Goal: Information Seeking & Learning: Check status

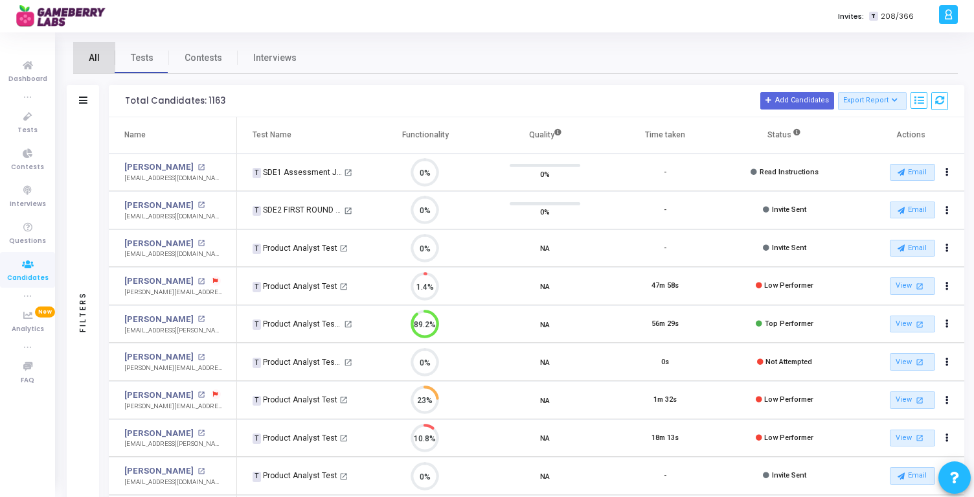
click at [99, 63] on link "All" at bounding box center [94, 57] width 42 height 31
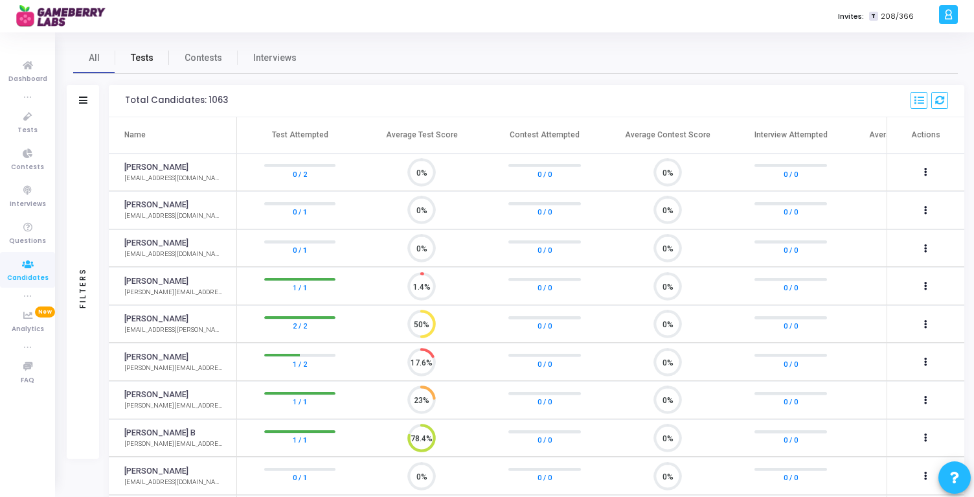
click at [147, 62] on span "Tests" at bounding box center [142, 58] width 23 height 14
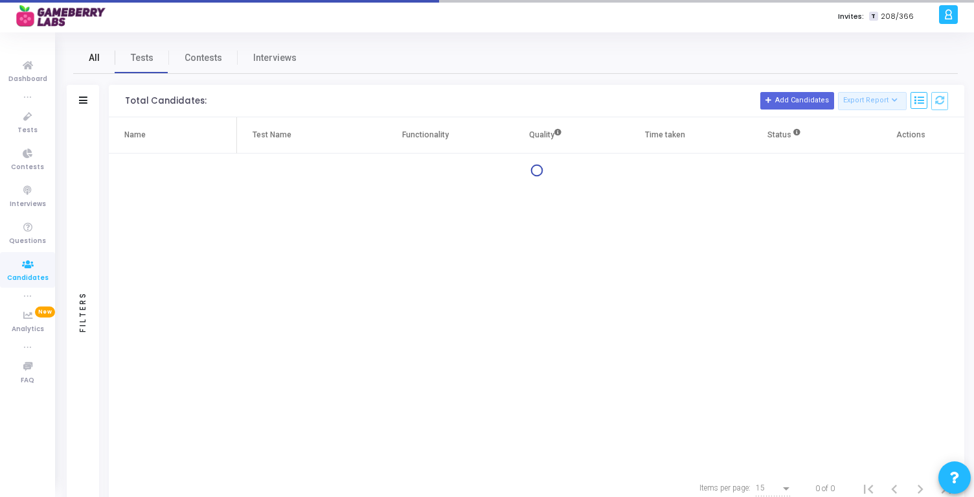
click at [93, 58] on span "All" at bounding box center [94, 58] width 11 height 14
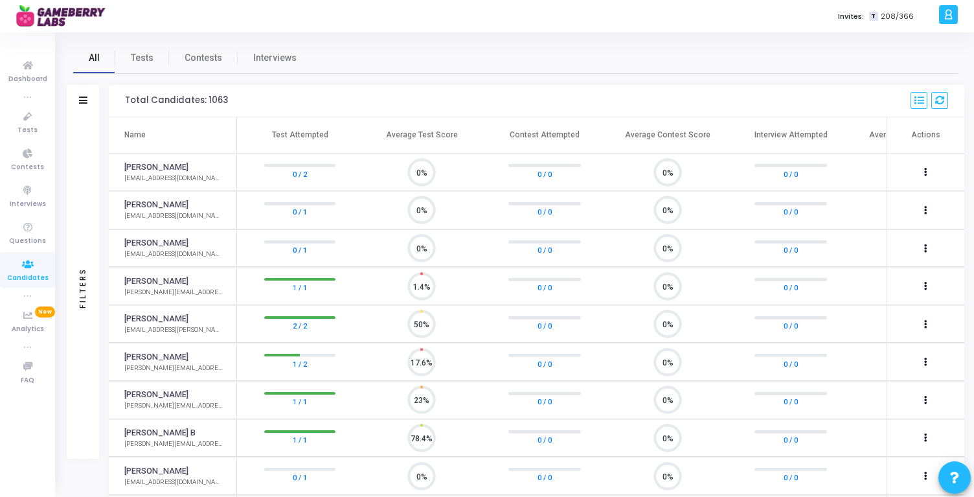
scroll to position [27, 33]
click at [28, 121] on icon at bounding box center [27, 117] width 27 height 16
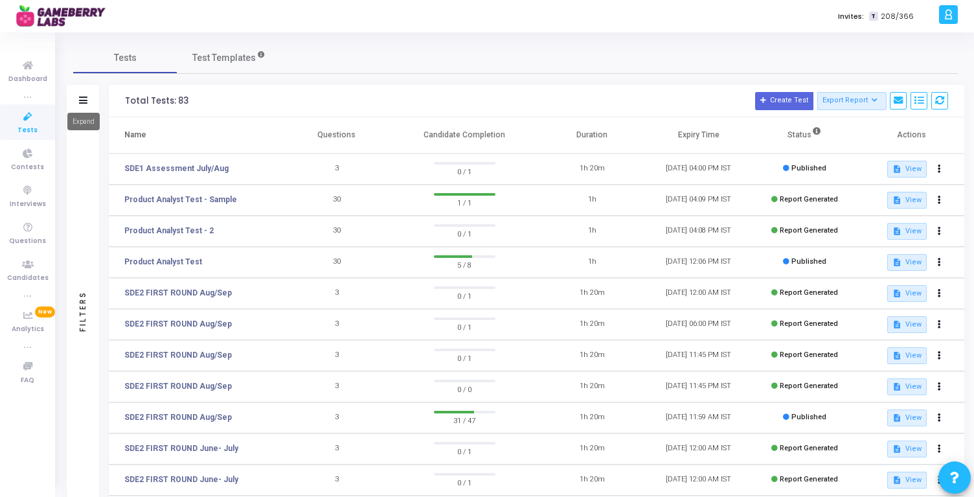
click at [83, 101] on icon at bounding box center [83, 99] width 8 height 7
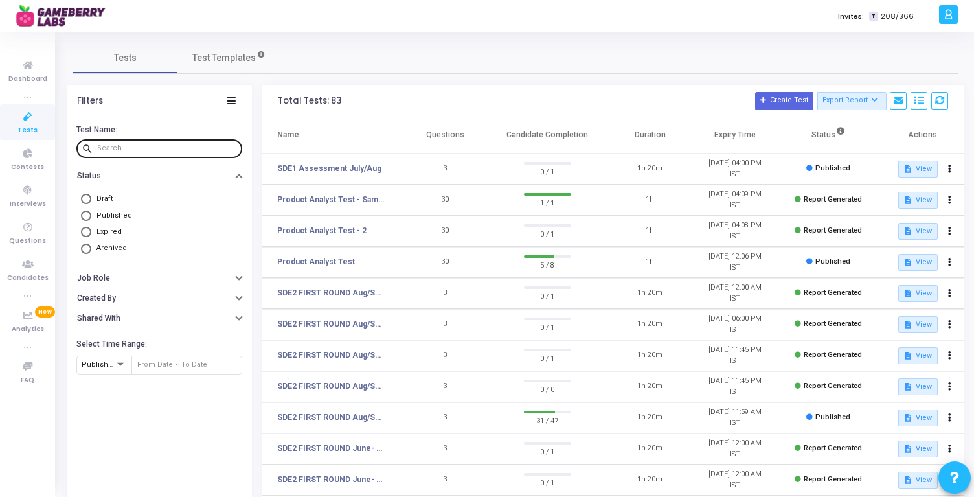
click at [151, 151] on input "text" at bounding box center [167, 148] width 140 height 8
type input "PES"
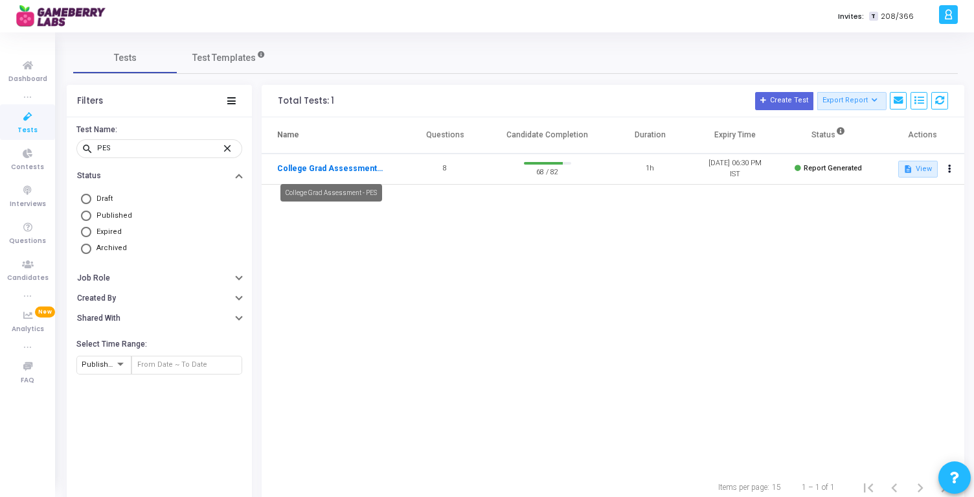
click at [339, 172] on link "College Grad Assessment - PES" at bounding box center [330, 168] width 107 height 12
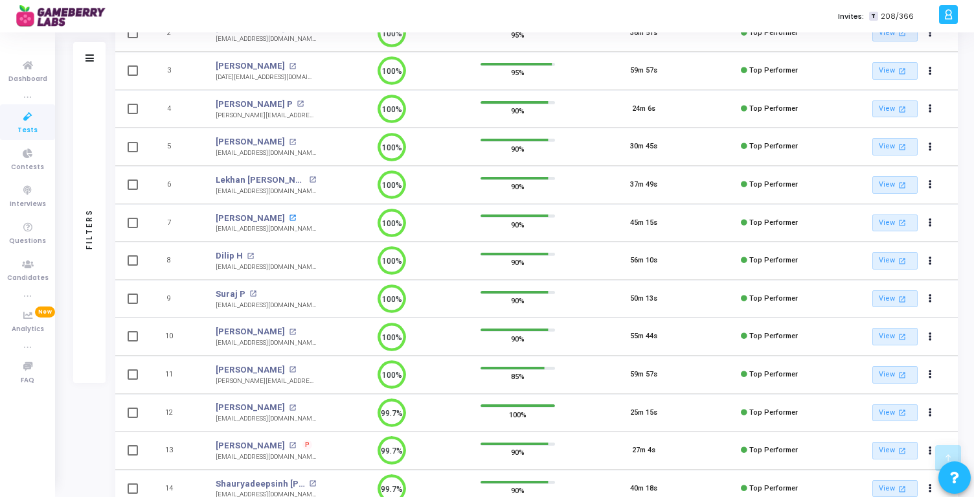
click at [295, 216] on mat-icon "open_in_new" at bounding box center [292, 217] width 7 height 7
click at [251, 295] on mat-icon "open_in_new" at bounding box center [252, 293] width 7 height 7
click at [296, 331] on mat-icon "open_in_new" at bounding box center [292, 331] width 7 height 7
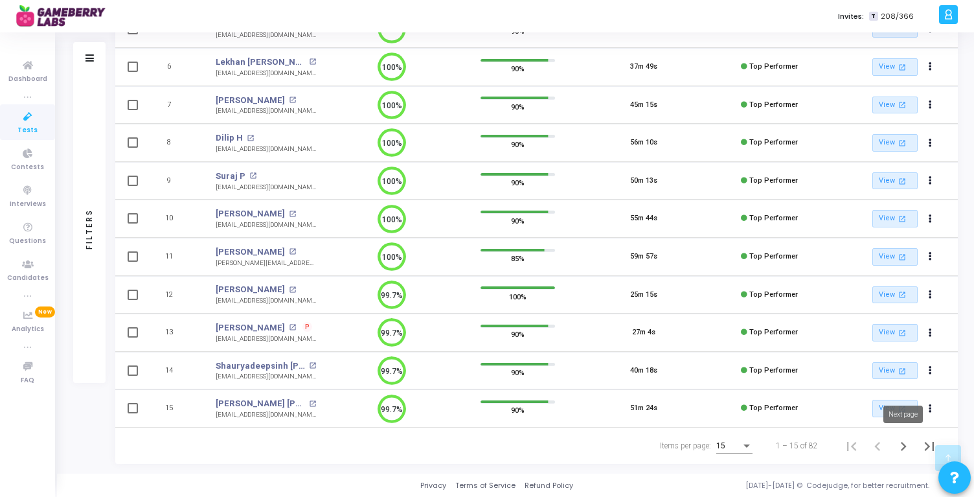
click at [897, 445] on icon "Next page" at bounding box center [903, 446] width 18 height 18
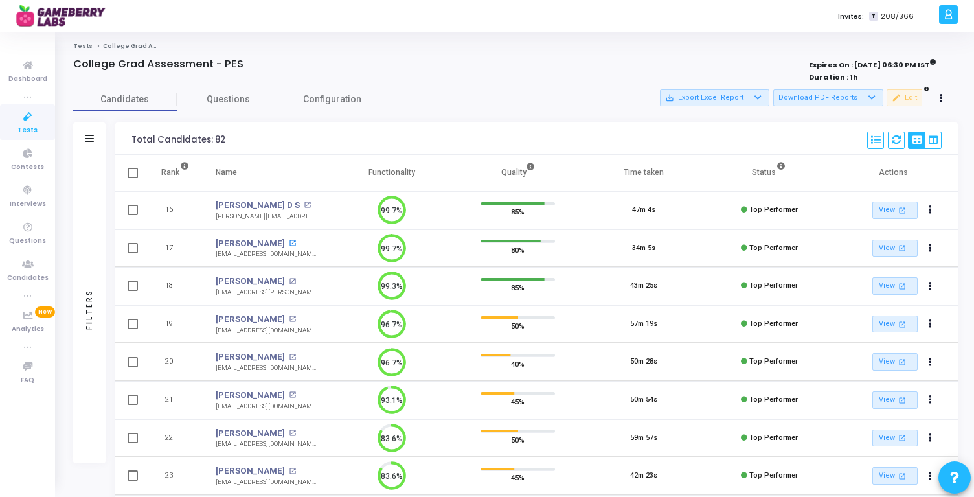
click at [296, 243] on mat-icon "open_in_new" at bounding box center [292, 243] width 7 height 7
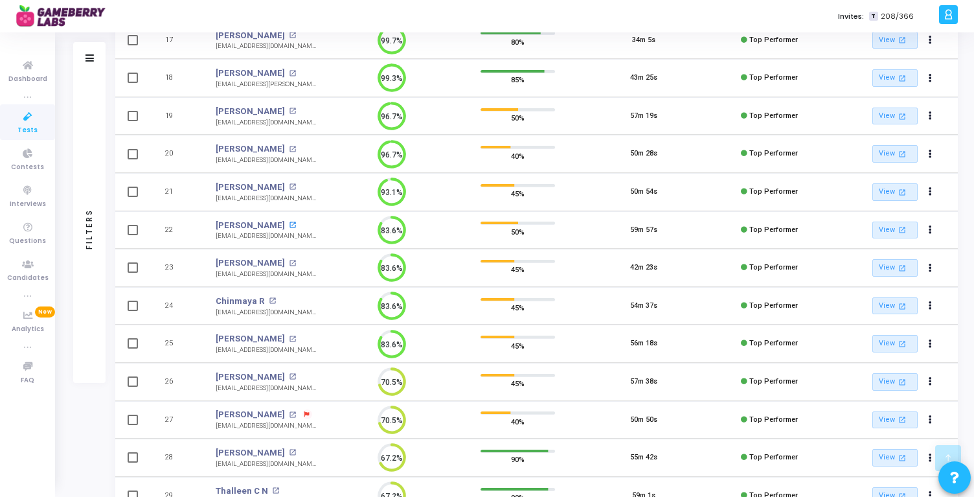
click at [289, 223] on mat-icon "open_in_new" at bounding box center [292, 224] width 7 height 7
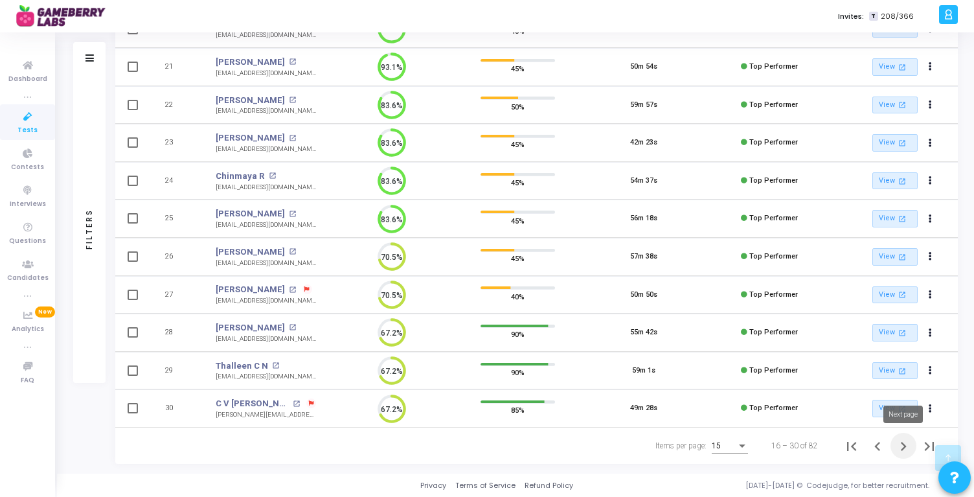
click at [897, 449] on icon "Next page" at bounding box center [903, 446] width 18 height 18
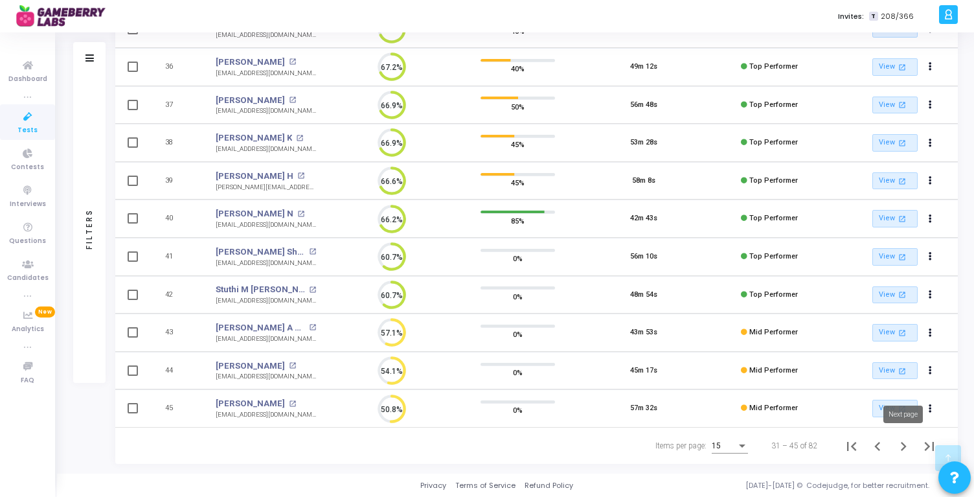
click at [897, 447] on icon "Next page" at bounding box center [903, 446] width 18 height 18
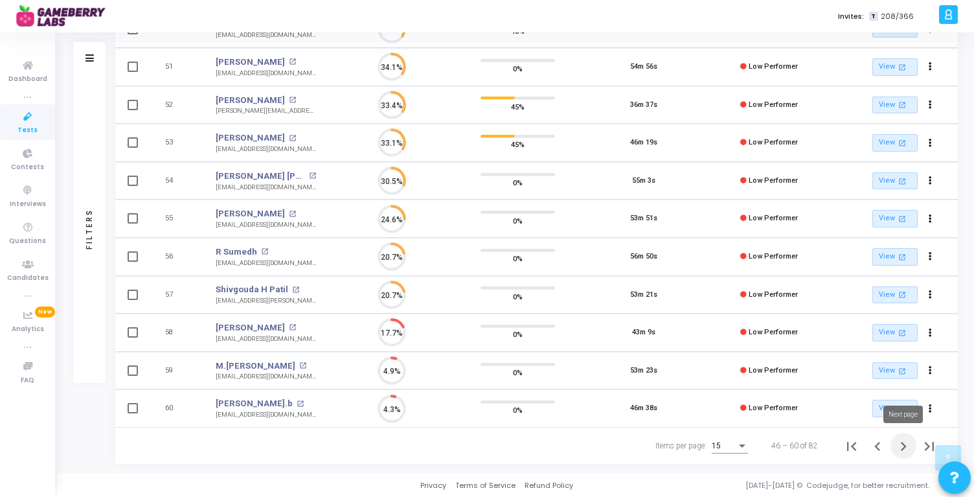
click at [898, 445] on icon "Next page" at bounding box center [903, 446] width 18 height 18
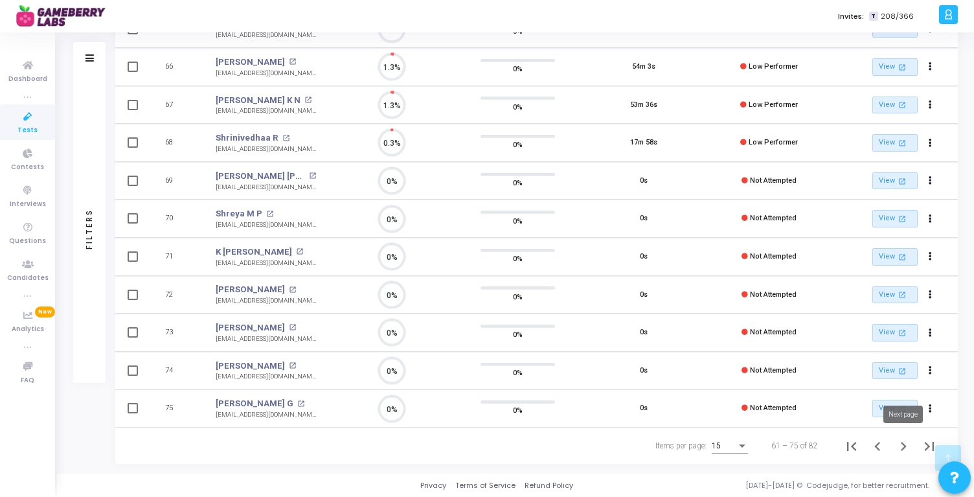
click at [905, 443] on icon "Next page" at bounding box center [903, 446] width 18 height 18
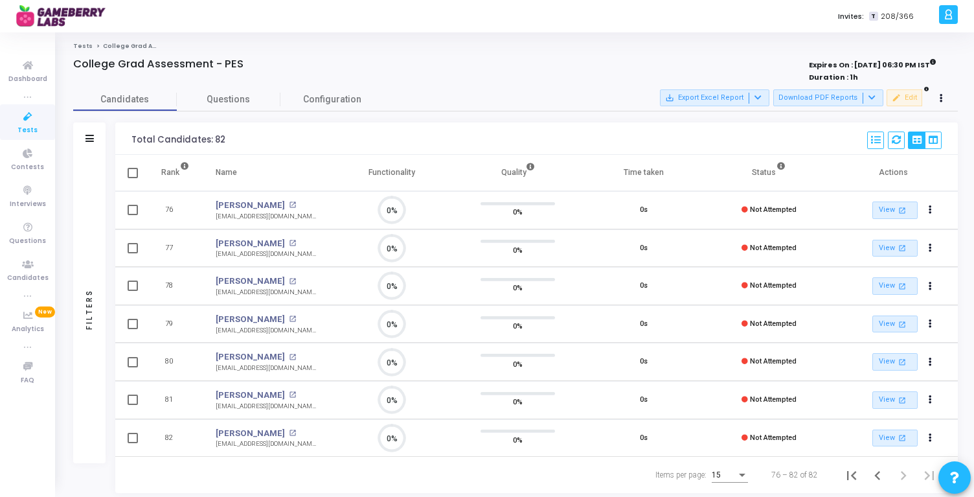
scroll to position [29, 0]
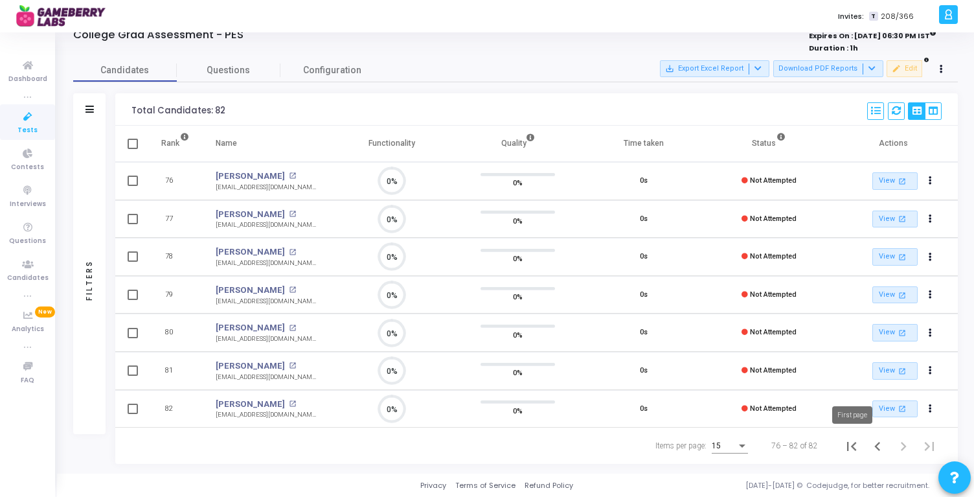
click at [845, 447] on icon "First page" at bounding box center [851, 446] width 18 height 18
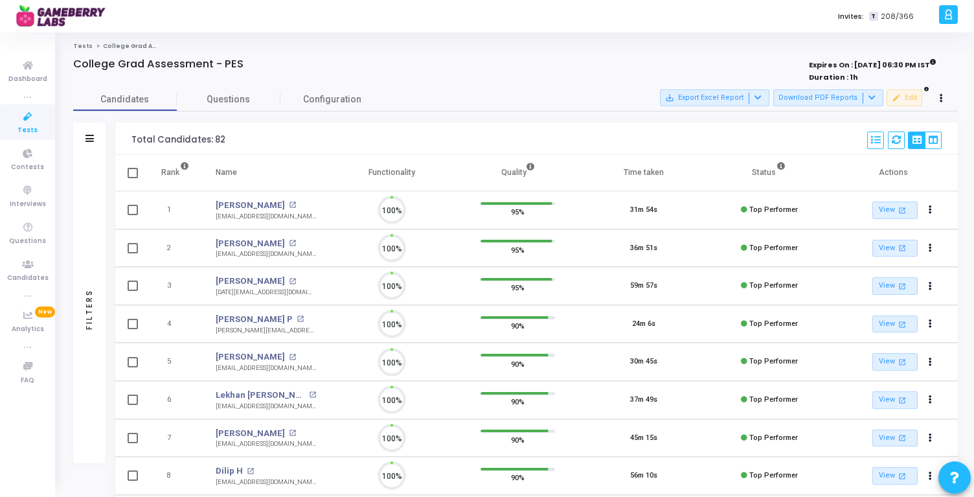
scroll to position [27, 33]
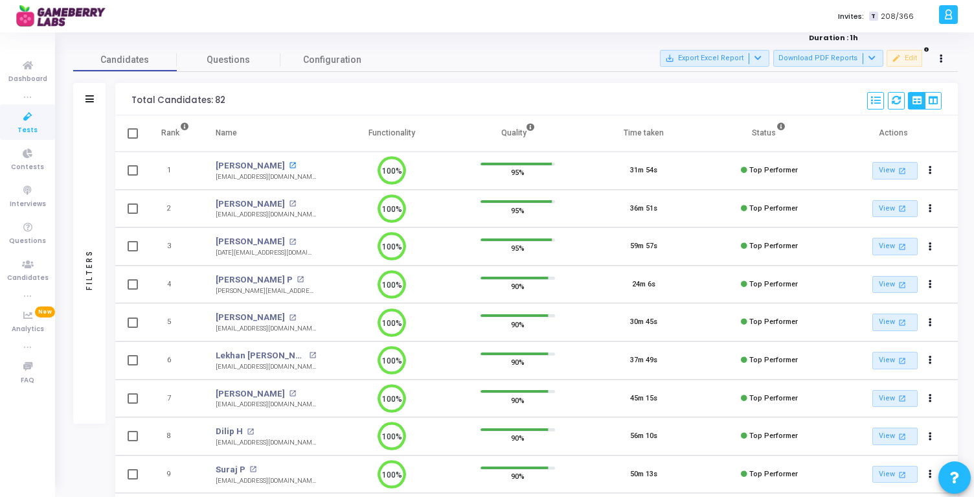
click at [289, 166] on mat-icon "open_in_new" at bounding box center [292, 165] width 7 height 7
click at [886, 210] on link "View open_in_new" at bounding box center [894, 208] width 45 height 17
click at [900, 248] on mat-icon "open_in_new" at bounding box center [902, 246] width 11 height 11
click at [289, 318] on mat-icon "open_in_new" at bounding box center [292, 317] width 7 height 7
click at [296, 279] on mat-icon "open_in_new" at bounding box center [299, 279] width 7 height 7
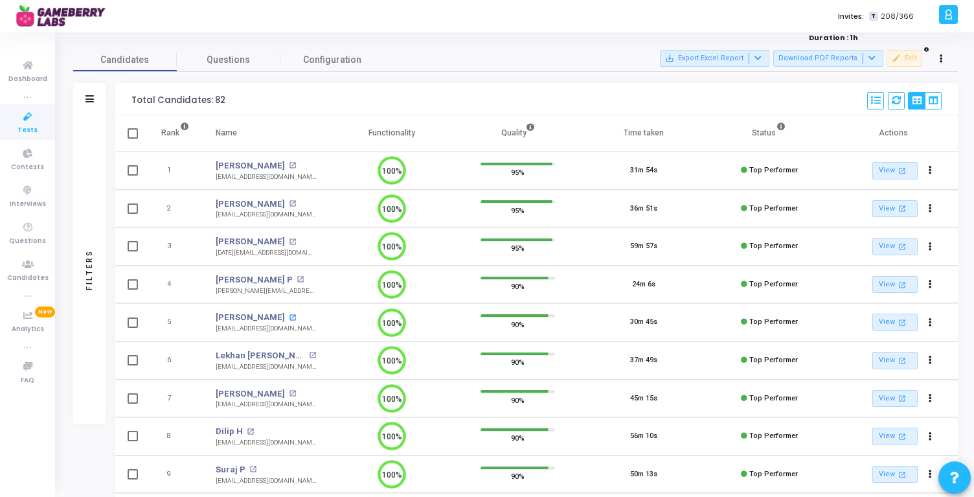
click at [289, 315] on mat-icon "open_in_new" at bounding box center [292, 317] width 7 height 7
click at [312, 354] on mat-icon "open_in_new" at bounding box center [312, 355] width 7 height 7
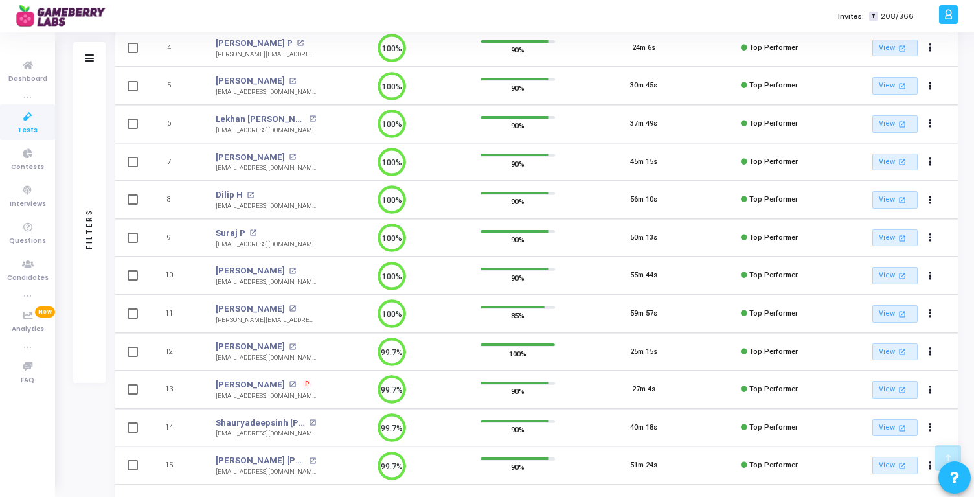
scroll to position [277, 0]
click at [289, 381] on mat-icon "open_in_new" at bounding box center [292, 382] width 7 height 7
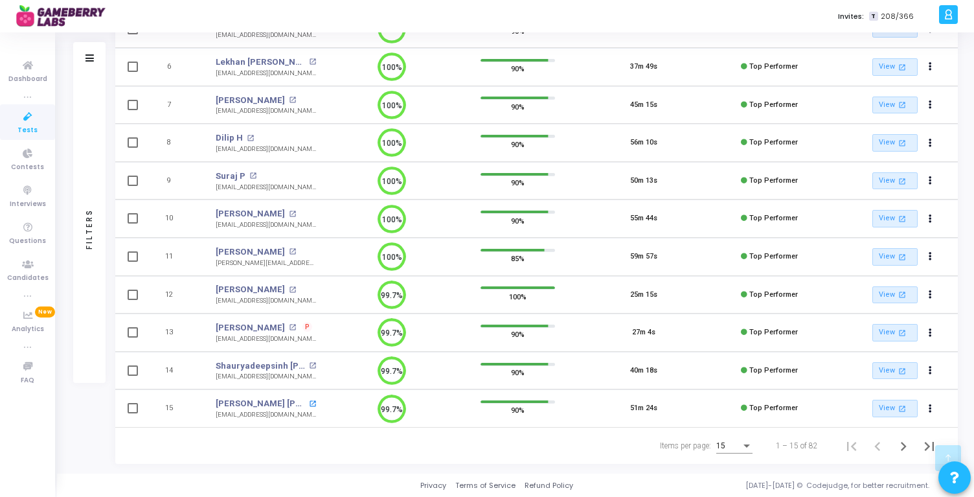
click at [309, 400] on mat-icon "open_in_new" at bounding box center [312, 403] width 7 height 7
click at [743, 449] on div "Items per page:" at bounding box center [747, 445] width 12 height 10
click at [732, 440] on span "50" at bounding box center [735, 438] width 36 height 23
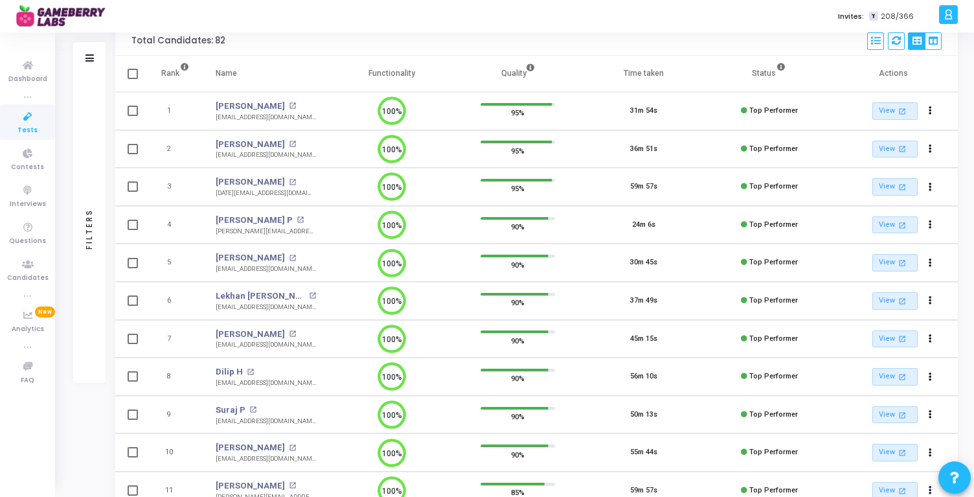
scroll to position [81, 0]
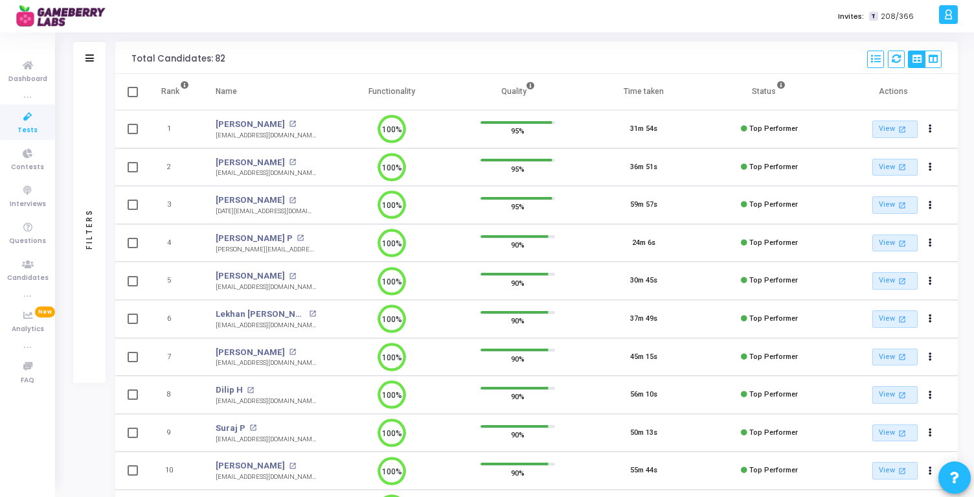
click at [649, 93] on div "Time taken" at bounding box center [643, 91] width 40 height 14
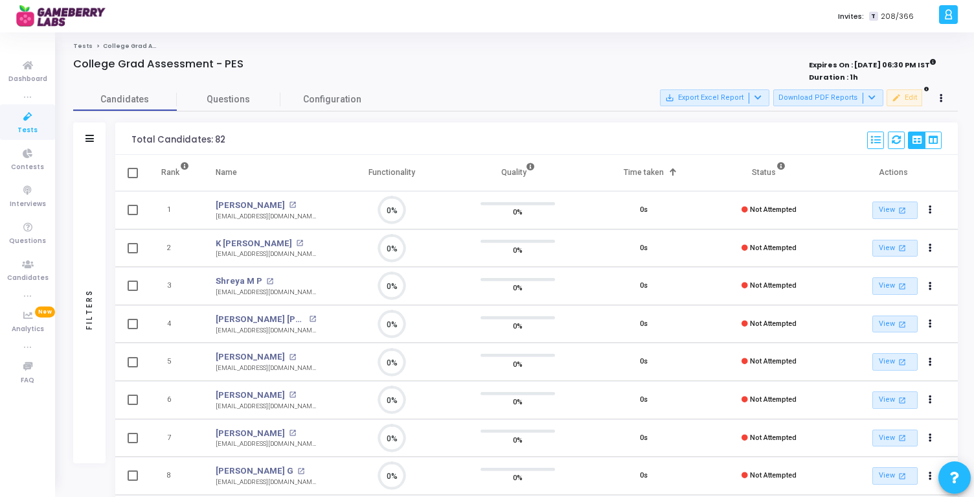
scroll to position [27, 33]
click at [660, 168] on div "Time taken" at bounding box center [643, 172] width 40 height 14
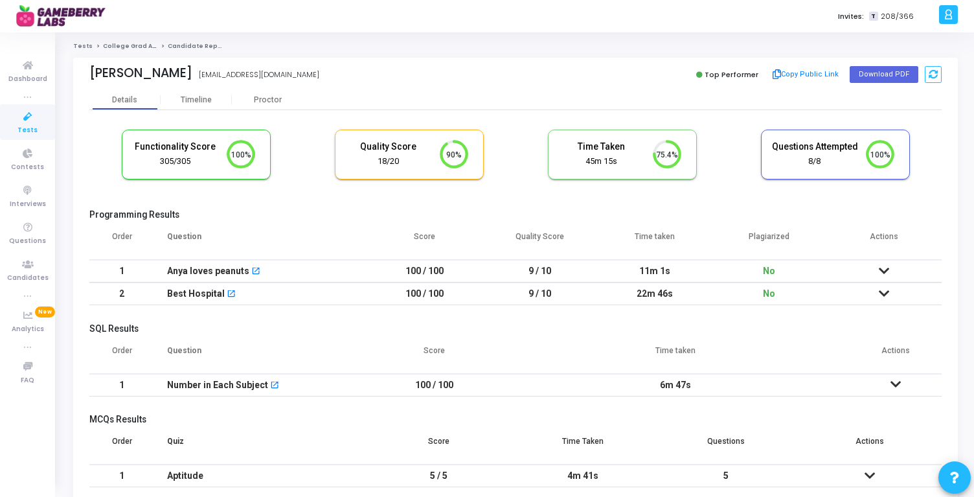
scroll to position [60, 0]
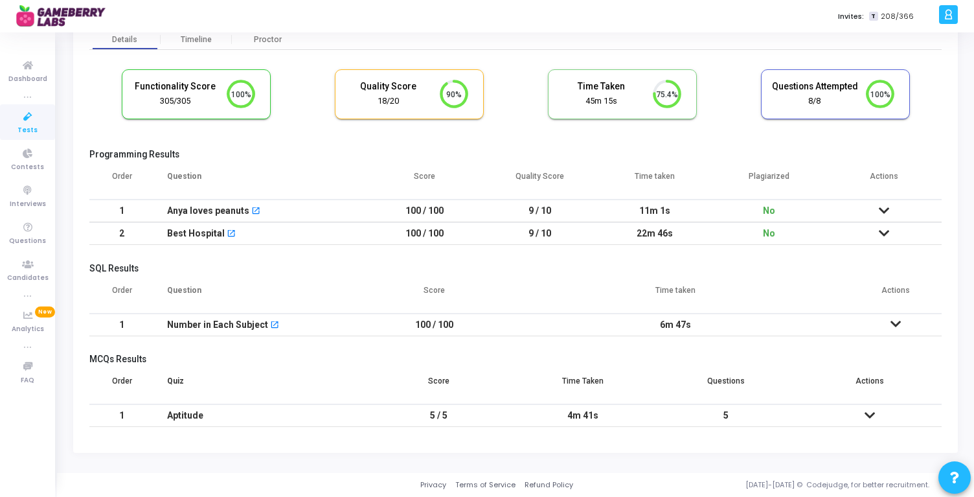
click at [874, 411] on icon at bounding box center [869, 414] width 10 height 9
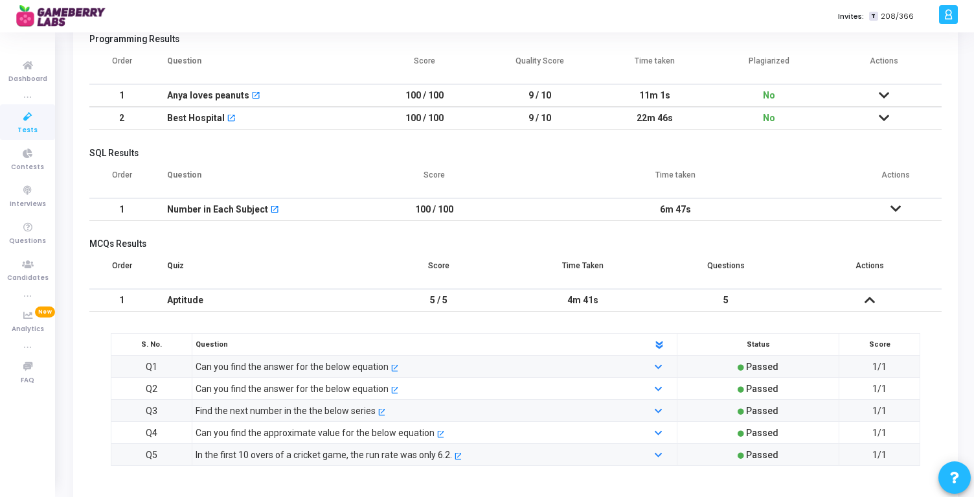
scroll to position [184, 0]
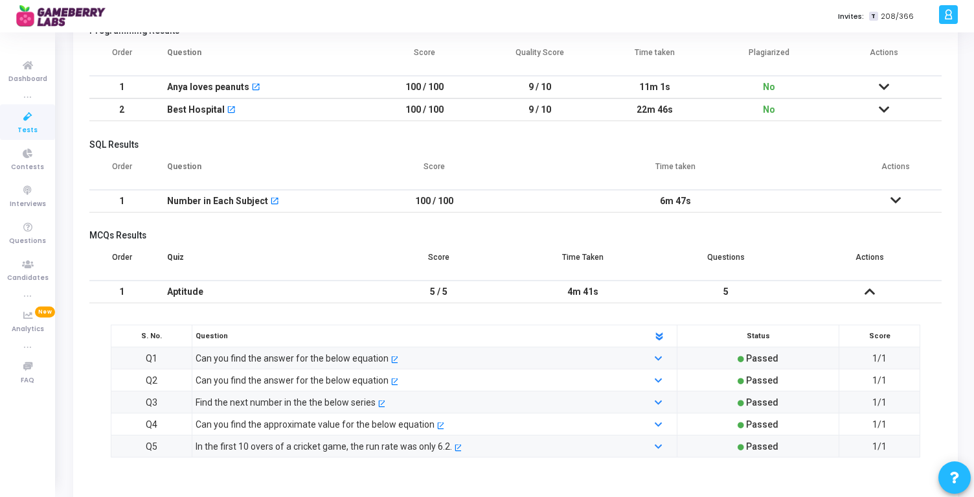
click at [872, 287] on icon at bounding box center [869, 291] width 10 height 9
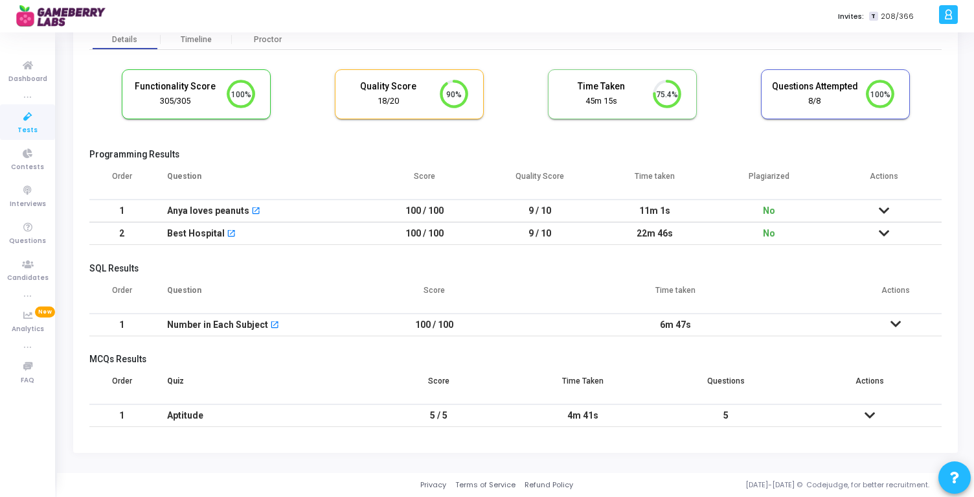
scroll to position [0, 0]
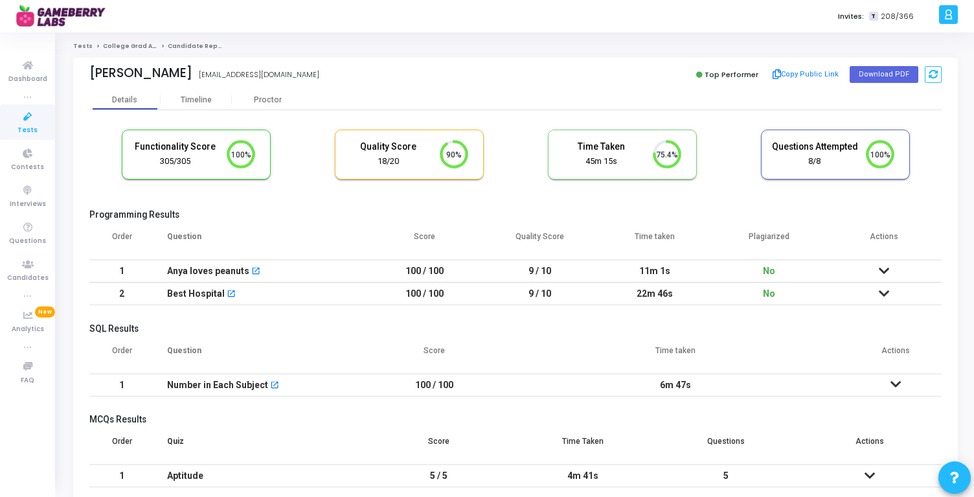
drag, startPoint x: 668, startPoint y: 295, endPoint x: 629, endPoint y: 295, distance: 38.8
click at [629, 295] on td "22m 46s" at bounding box center [654, 293] width 115 height 23
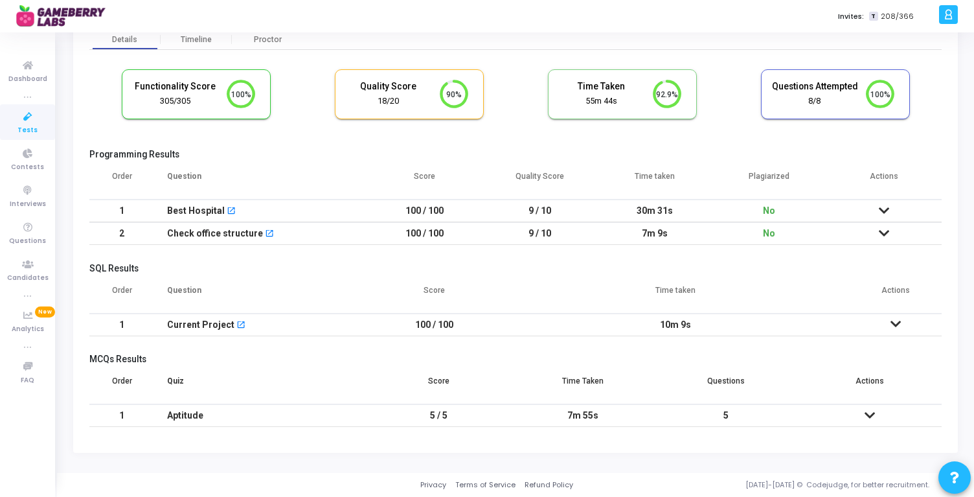
drag, startPoint x: 699, startPoint y: 203, endPoint x: 624, endPoint y: 203, distance: 75.1
click at [624, 203] on td "30m 31s" at bounding box center [654, 210] width 115 height 23
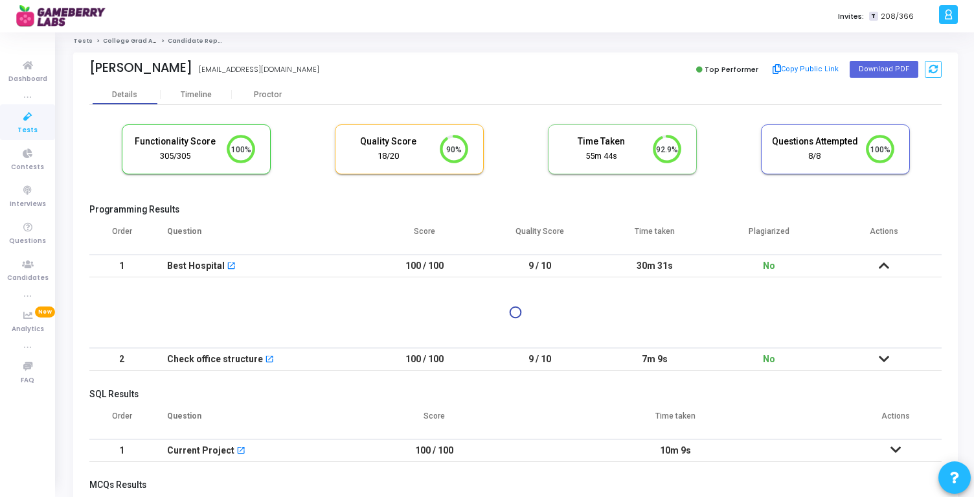
scroll to position [0, 0]
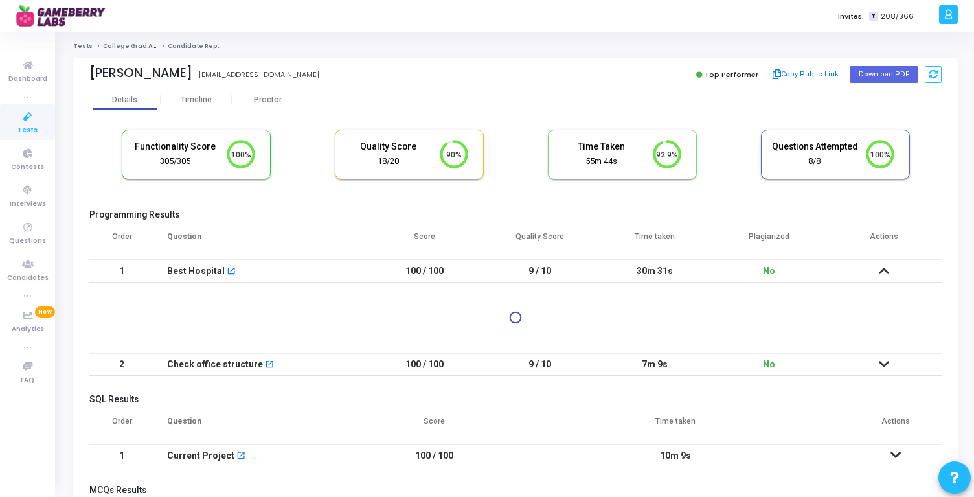
click at [678, 266] on td "30m 31s" at bounding box center [654, 271] width 115 height 23
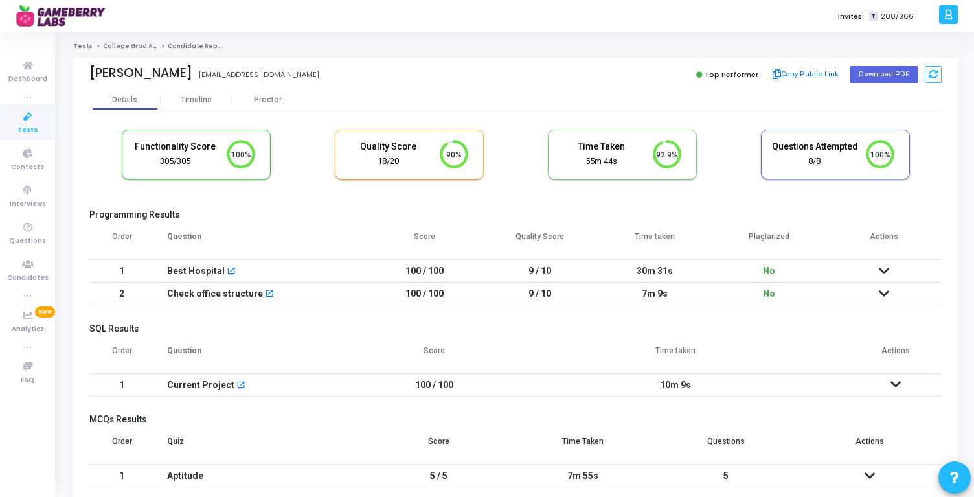
scroll to position [60, 0]
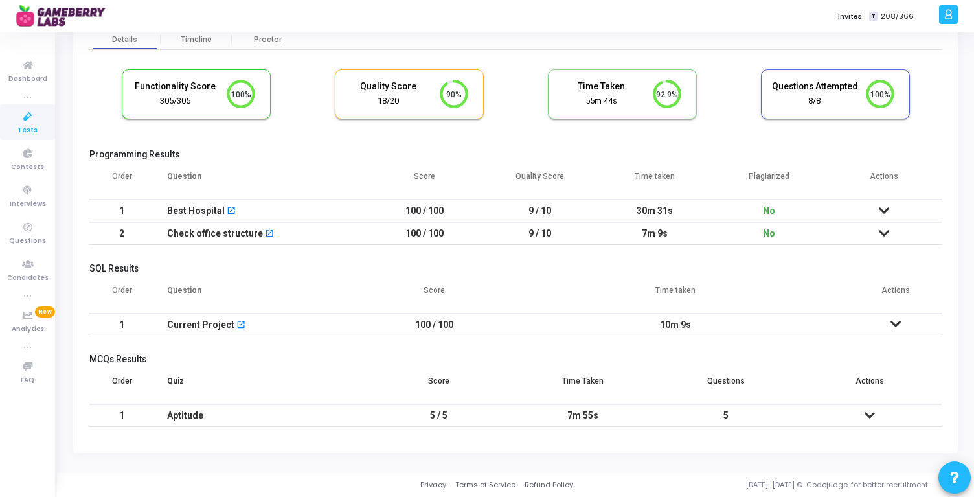
drag, startPoint x: 699, startPoint y: 215, endPoint x: 609, endPoint y: 210, distance: 89.5
click at [609, 210] on td "30m 31s" at bounding box center [654, 210] width 115 height 23
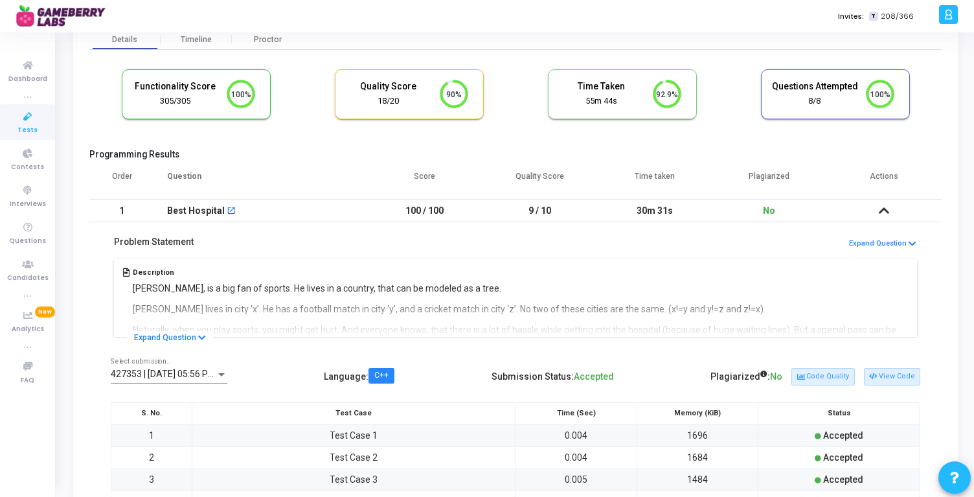
click at [879, 208] on icon at bounding box center [883, 210] width 10 height 9
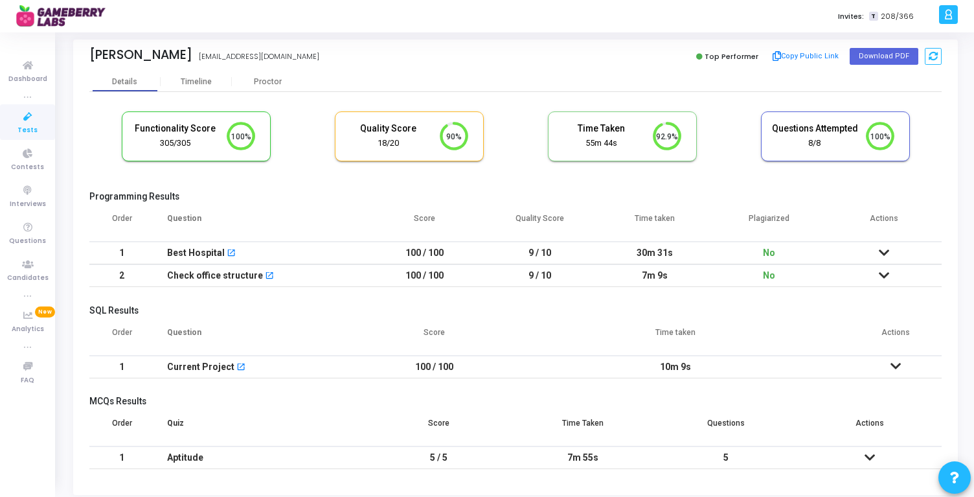
scroll to position [15, 0]
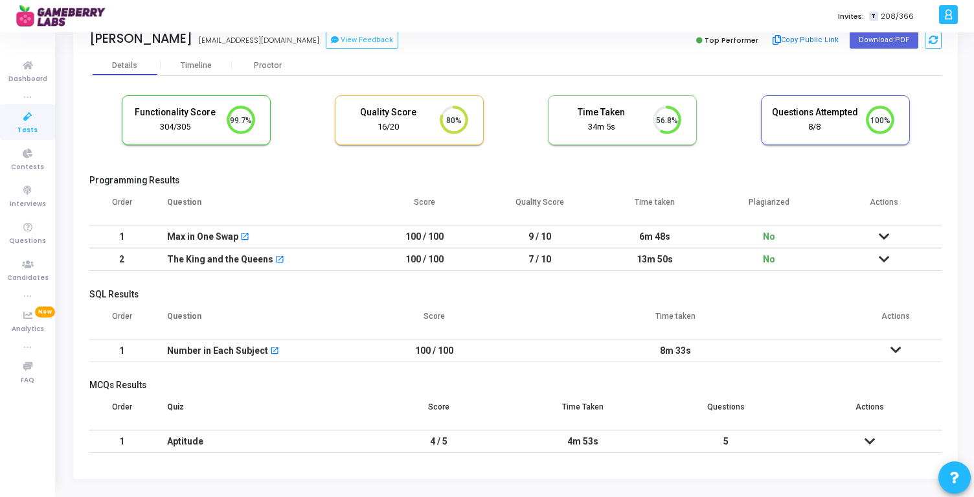
scroll to position [29, 0]
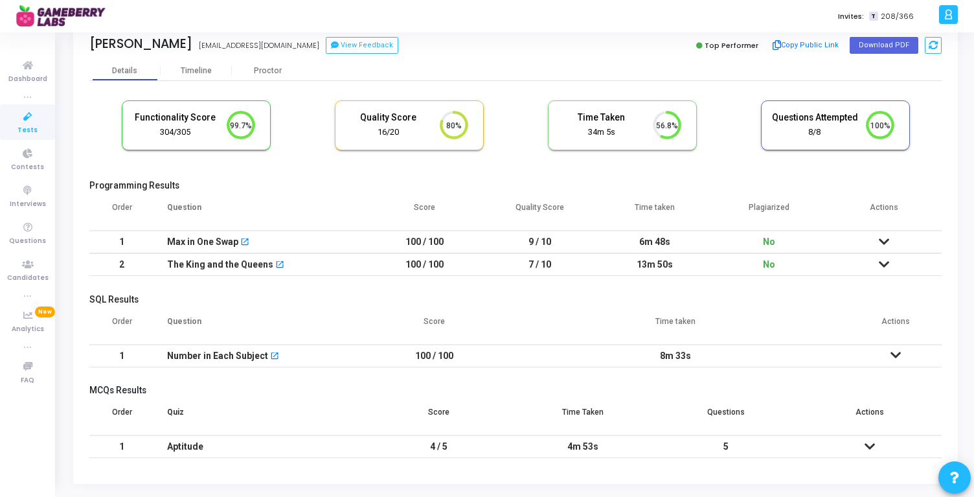
click at [880, 261] on icon at bounding box center [883, 264] width 10 height 9
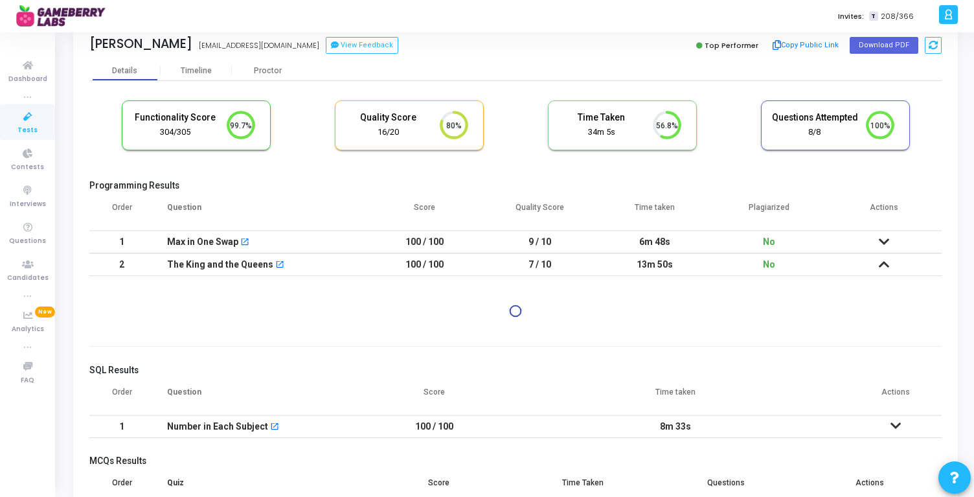
click at [880, 261] on icon at bounding box center [883, 264] width 10 height 9
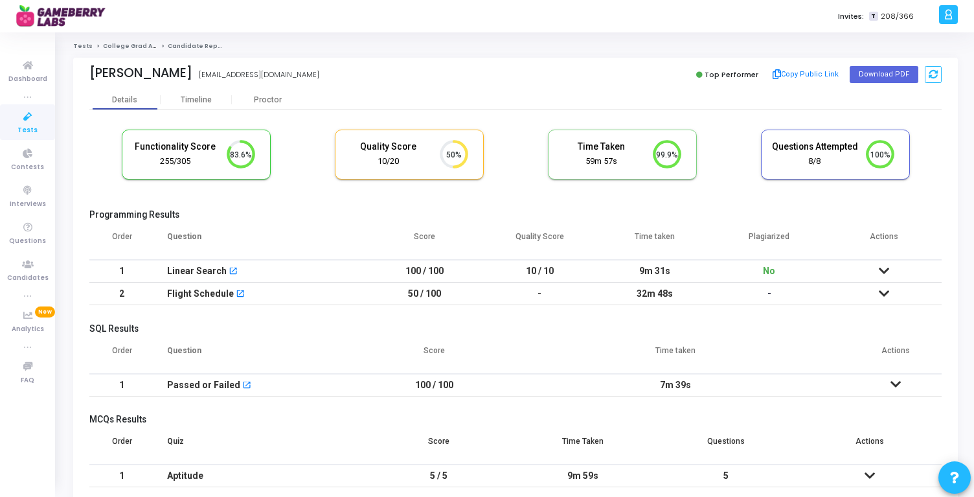
scroll to position [60, 0]
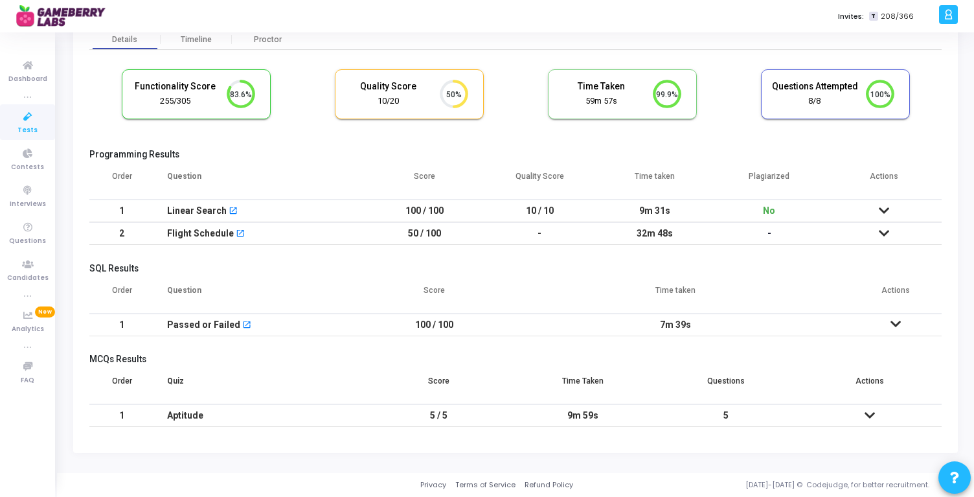
click at [884, 229] on icon at bounding box center [883, 233] width 10 height 9
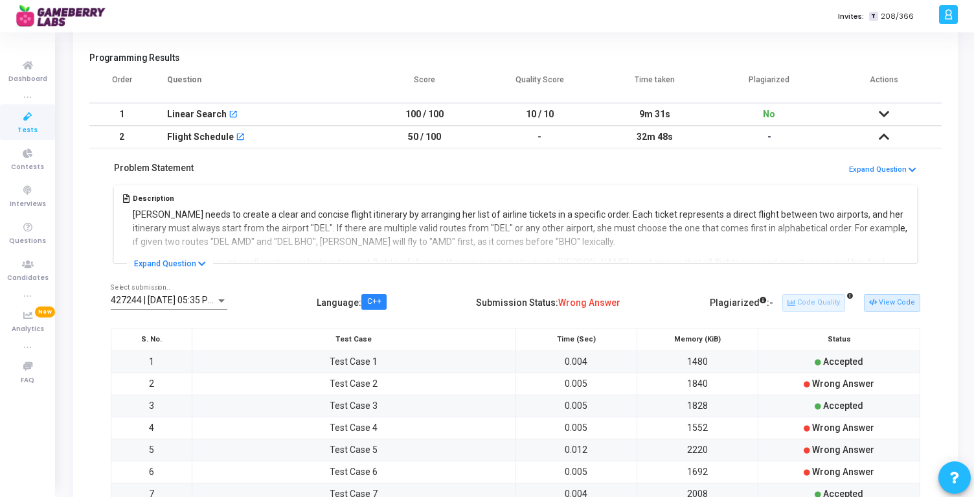
scroll to position [149, 0]
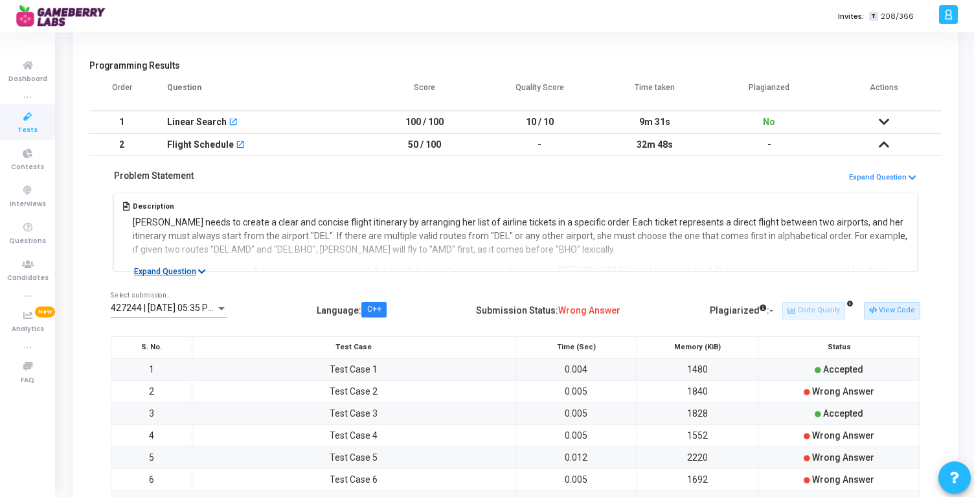
click at [194, 273] on button "Expand Question" at bounding box center [170, 271] width 86 height 13
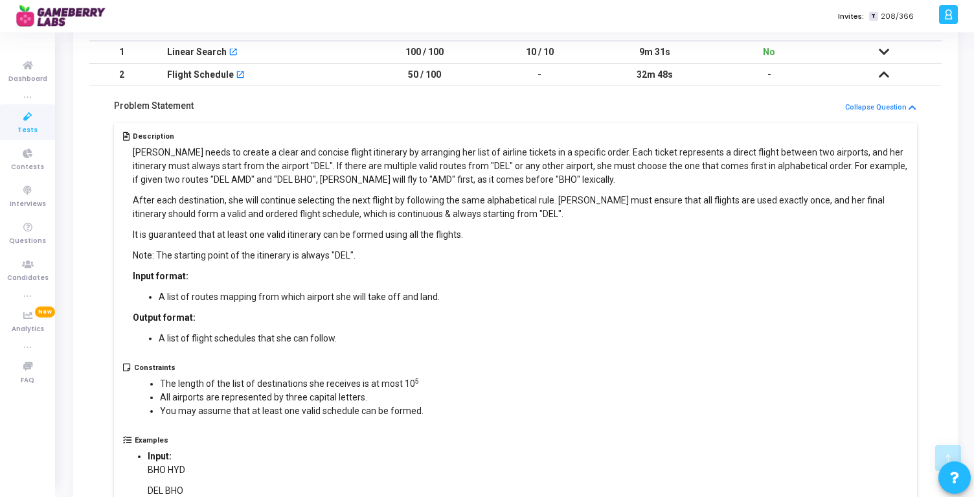
scroll to position [229, 0]
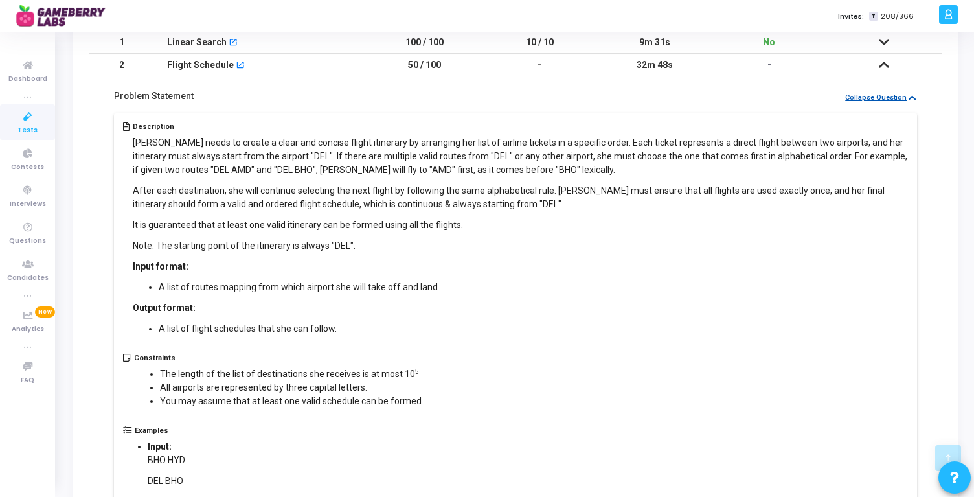
click at [895, 94] on button "Collapse Question" at bounding box center [880, 98] width 73 height 12
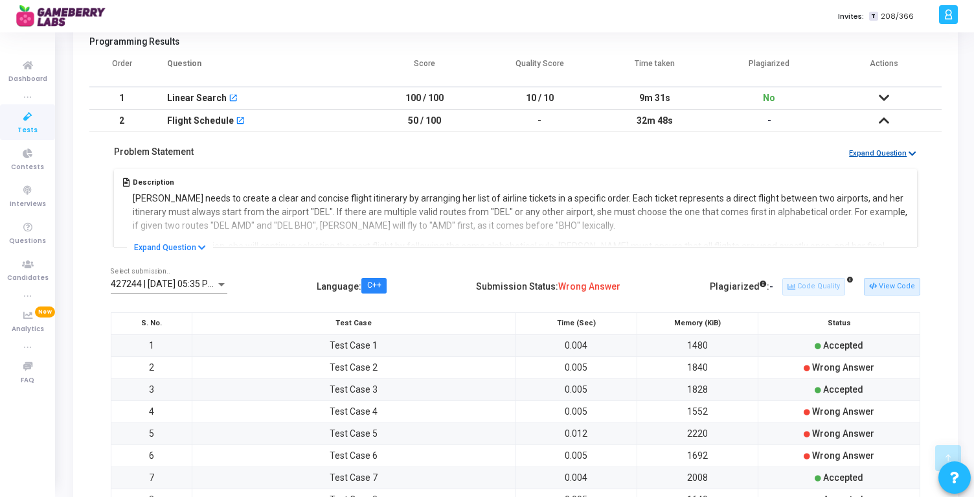
scroll to position [59, 0]
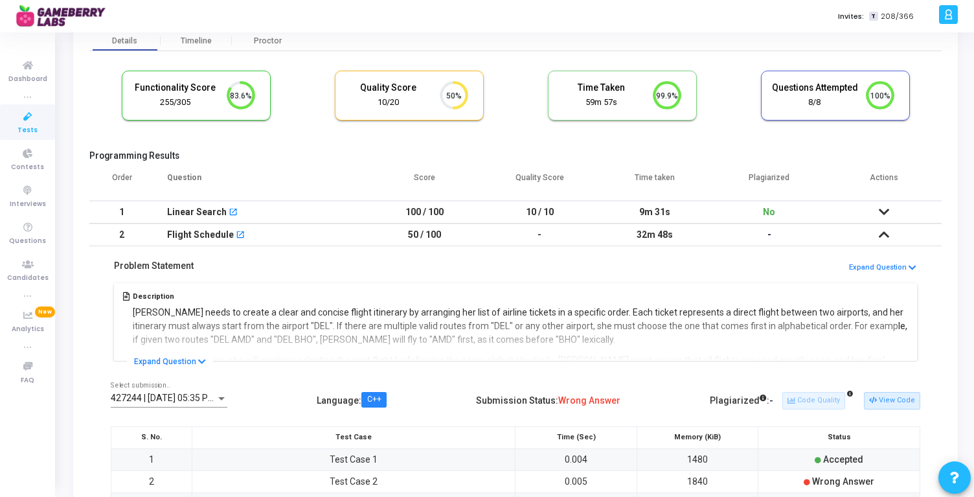
click at [884, 234] on icon at bounding box center [883, 234] width 10 height 9
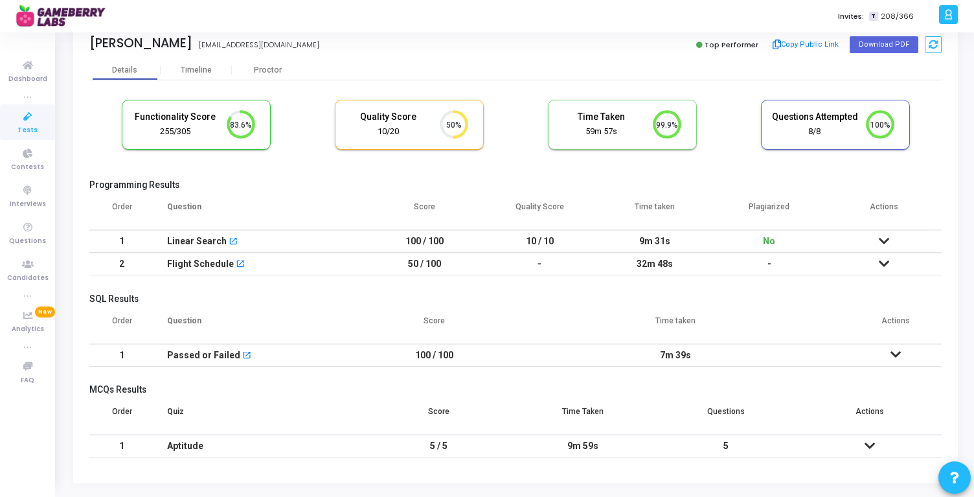
scroll to position [32, 0]
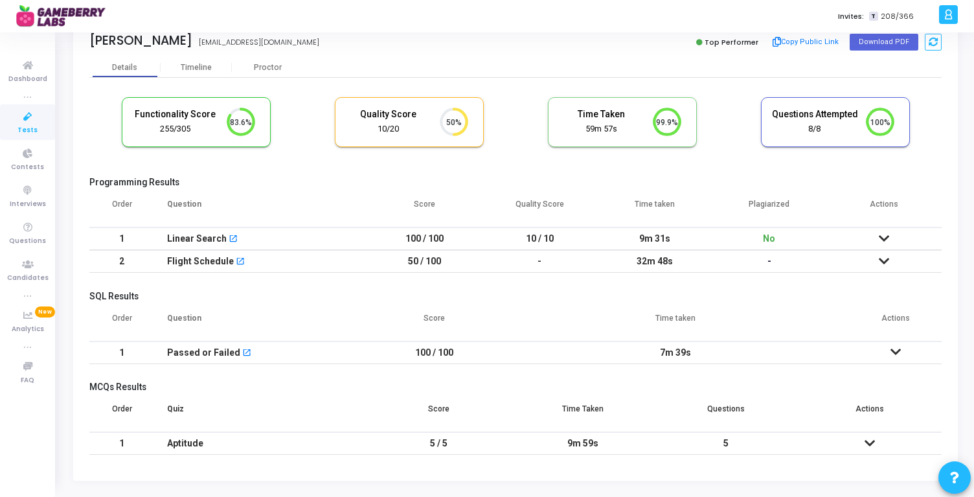
click at [658, 260] on td "32m 48s" at bounding box center [654, 261] width 115 height 23
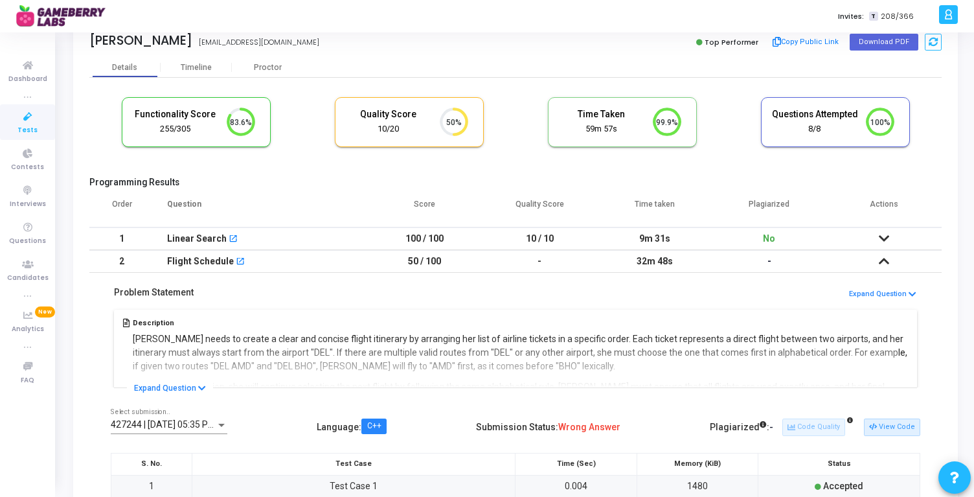
click at [658, 260] on td "32m 48s" at bounding box center [654, 261] width 115 height 23
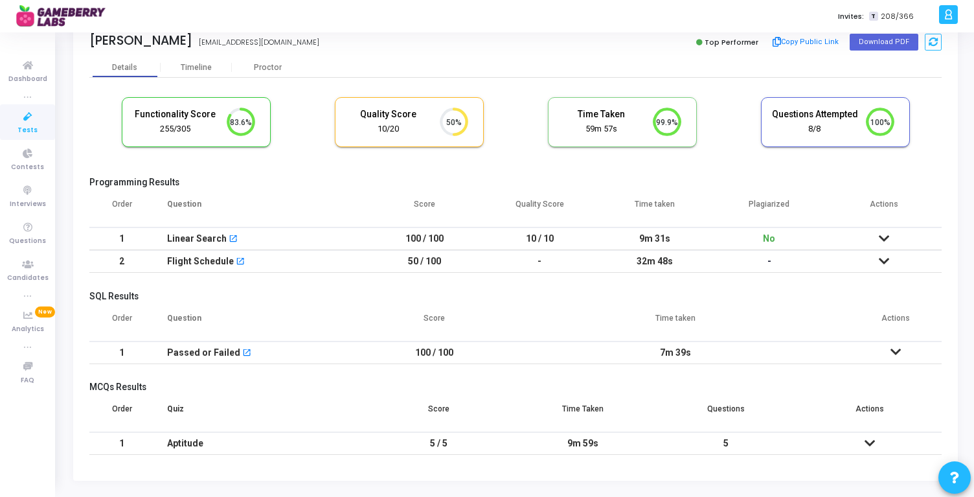
click at [658, 260] on td "32m 48s" at bounding box center [654, 261] width 115 height 23
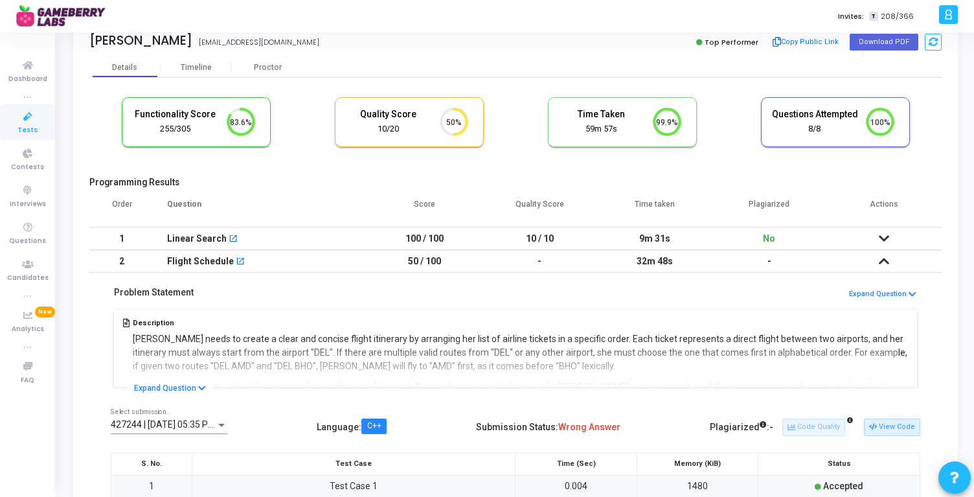
click at [658, 261] on td "32m 48s" at bounding box center [654, 261] width 115 height 23
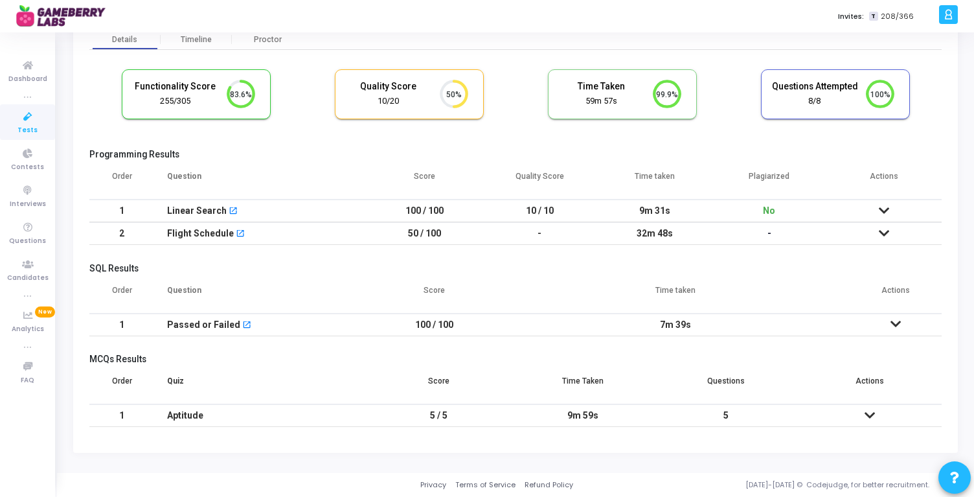
scroll to position [53, 0]
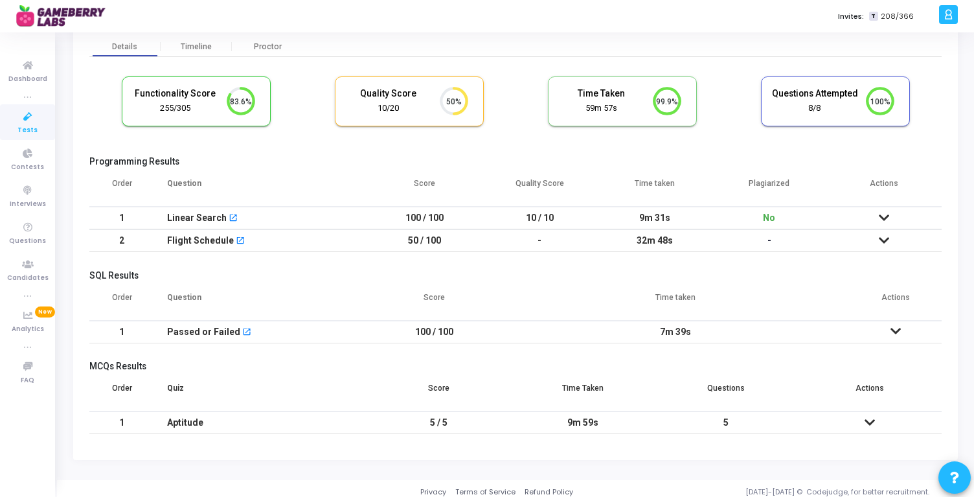
click at [861, 414] on td at bounding box center [870, 422] width 144 height 23
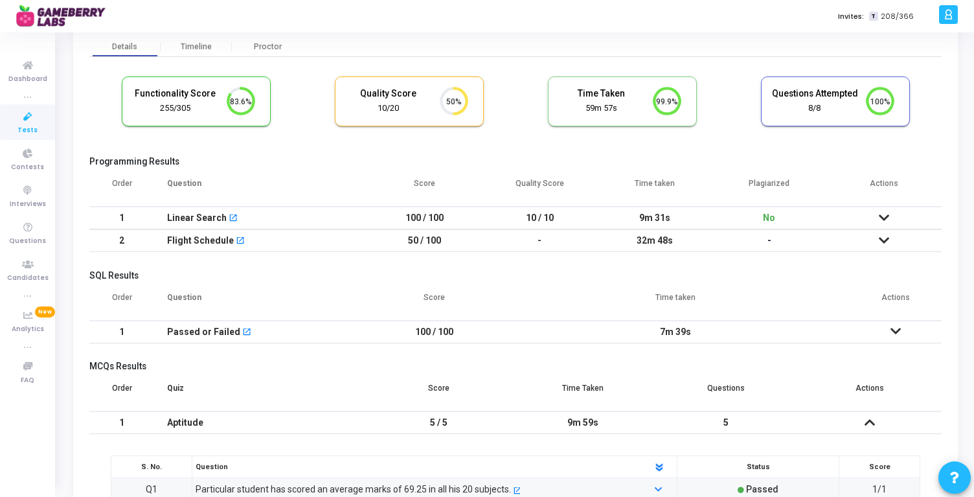
click at [860, 419] on td at bounding box center [870, 422] width 144 height 23
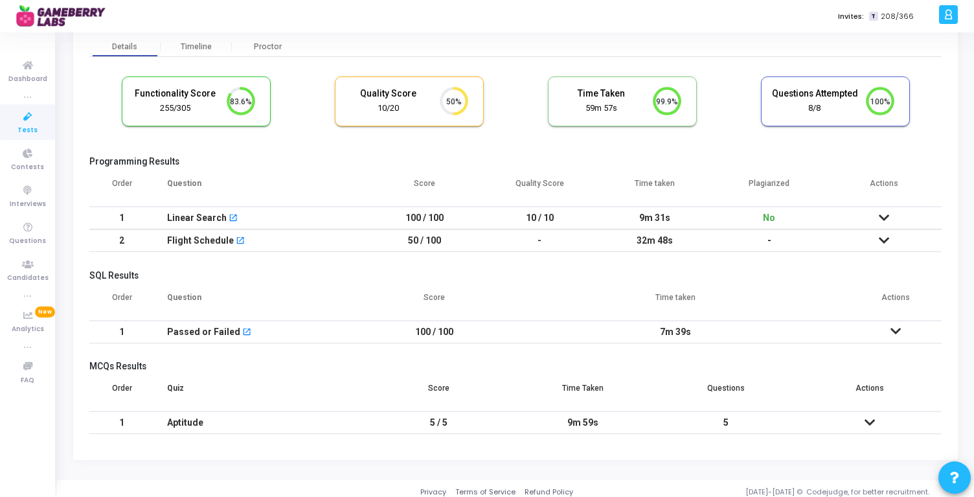
click at [545, 421] on div "9m 59s" at bounding box center [583, 422] width 118 height 21
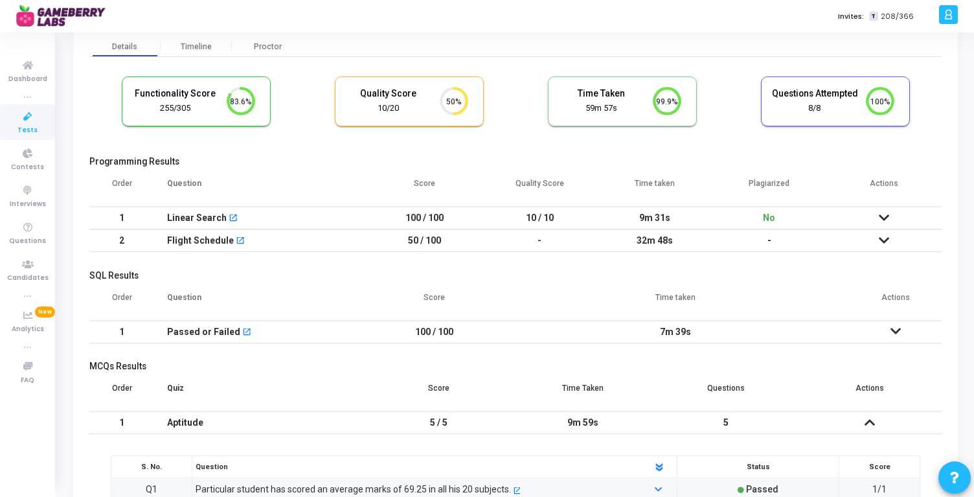
click at [545, 421] on div "9m 59s" at bounding box center [583, 422] width 118 height 21
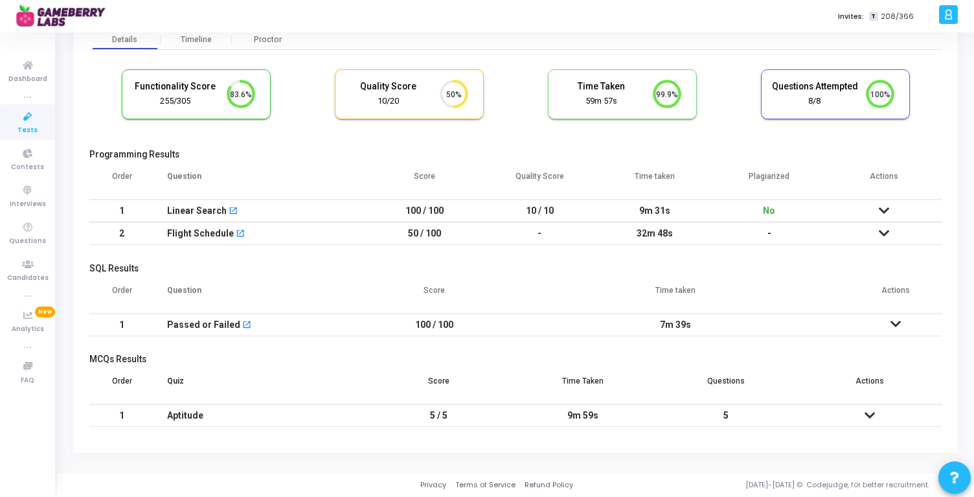
scroll to position [0, 0]
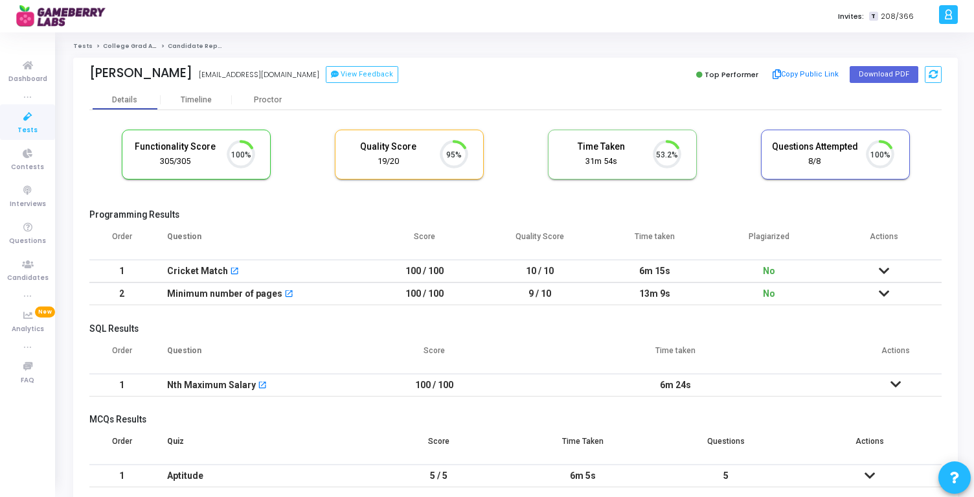
scroll to position [27, 33]
drag, startPoint x: 403, startPoint y: 292, endPoint x: 427, endPoint y: 292, distance: 23.3
click at [427, 292] on td "100 / 100" at bounding box center [424, 293] width 115 height 23
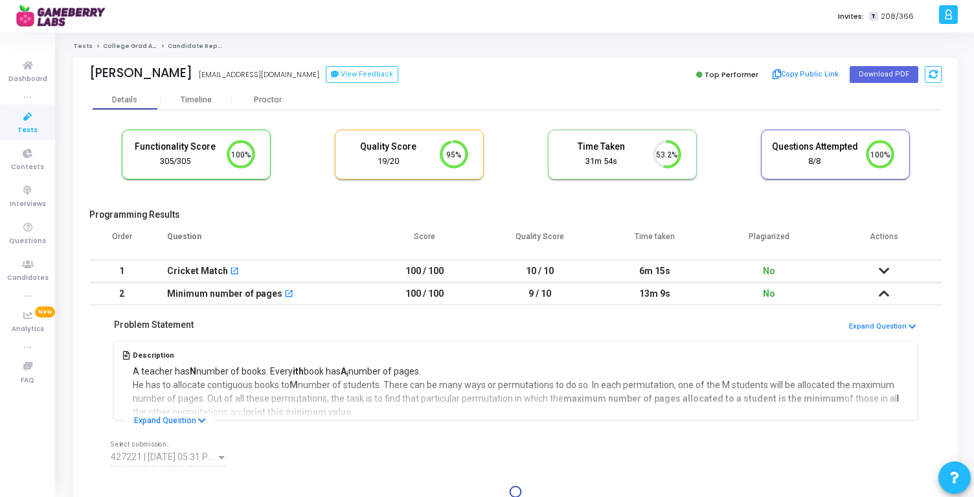
click at [877, 298] on td at bounding box center [884, 293] width 115 height 23
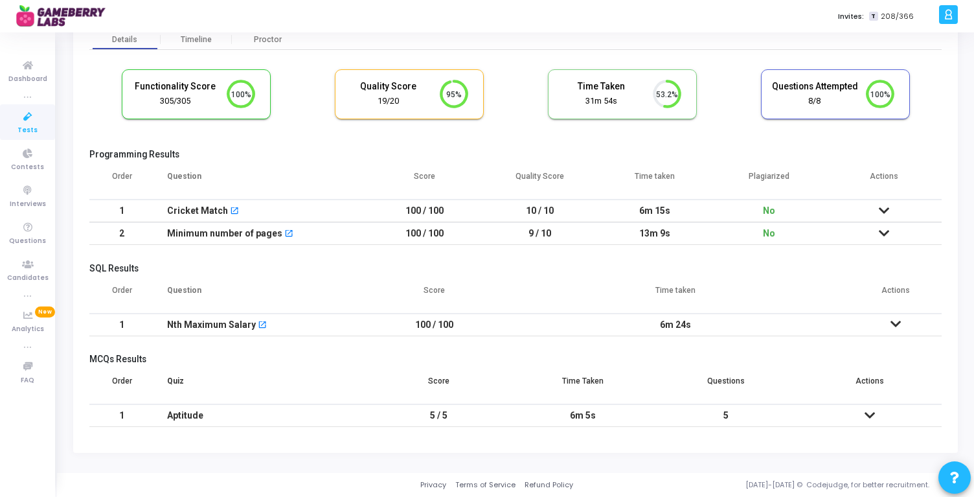
scroll to position [0, 0]
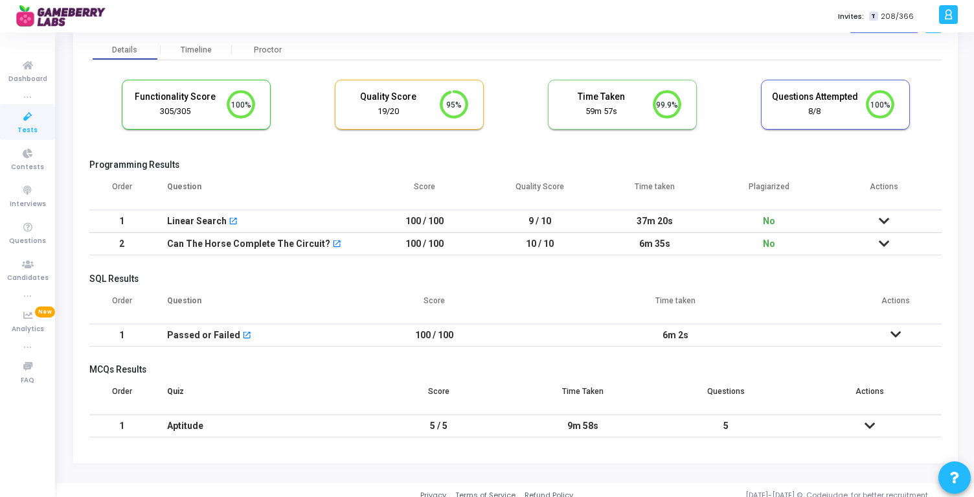
scroll to position [60, 0]
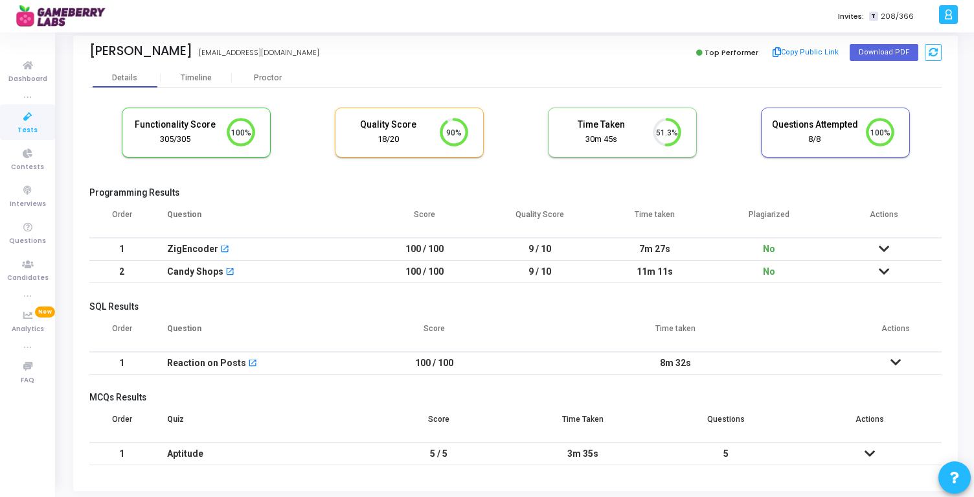
scroll to position [31, 0]
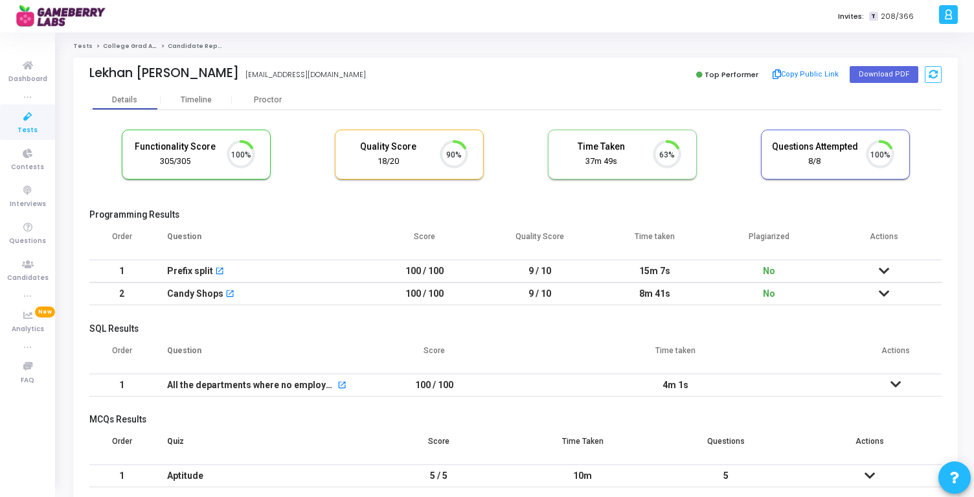
scroll to position [27, 33]
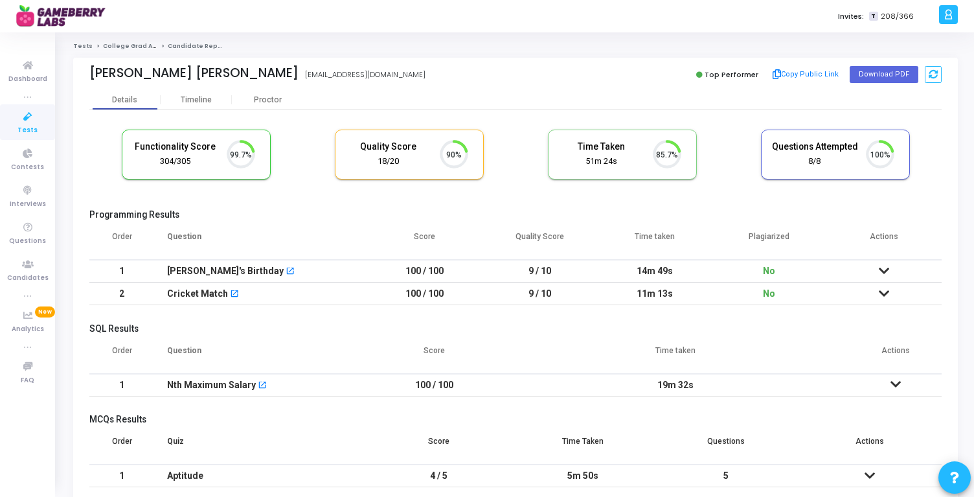
scroll to position [27, 33]
